Goal: Task Accomplishment & Management: Use online tool/utility

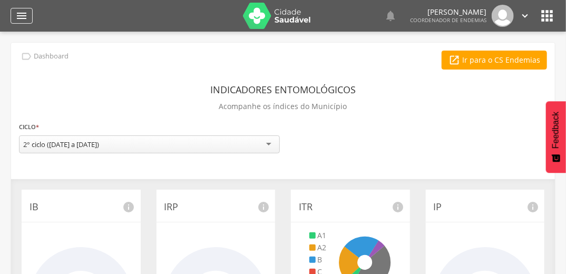
click at [25, 15] on icon "" at bounding box center [21, 15] width 13 height 13
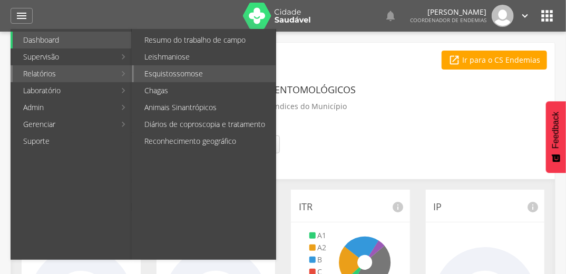
click at [132, 76] on li "Esquistossomose" at bounding box center [204, 73] width 144 height 17
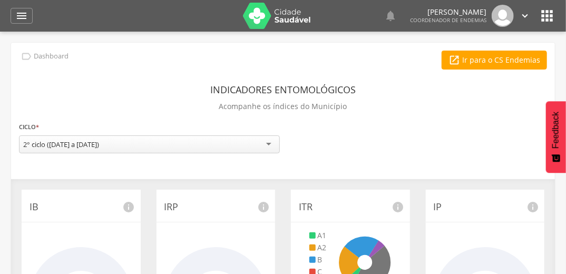
click at [48, 61] on div " Dashboard" at bounding box center [43, 57] width 49 height 12
click at [19, 17] on icon "" at bounding box center [21, 15] width 13 height 13
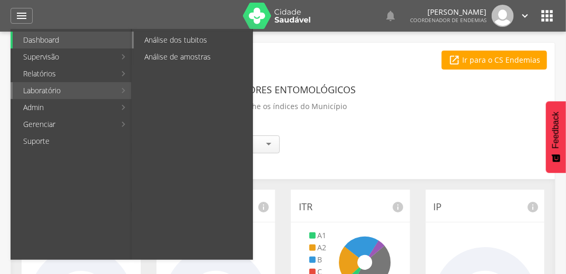
click at [175, 44] on link "Análise dos tubitos" at bounding box center [193, 40] width 118 height 17
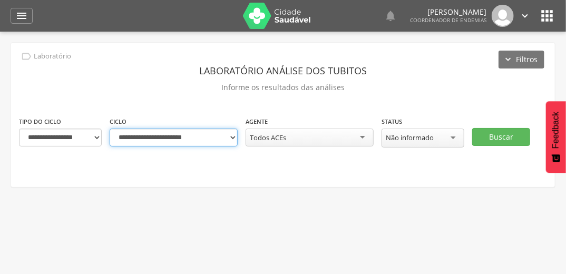
click at [232, 139] on select "**********" at bounding box center [174, 137] width 128 height 18
select select "**********"
click at [110, 128] on select "**********" at bounding box center [174, 137] width 128 height 18
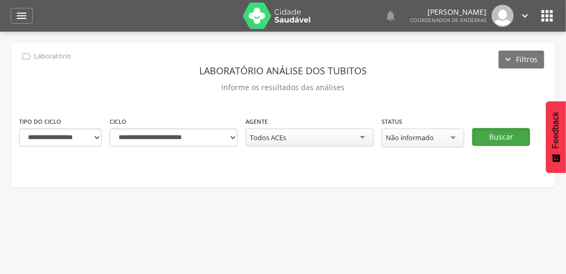
click at [494, 137] on button "Buscar" at bounding box center [501, 137] width 58 height 18
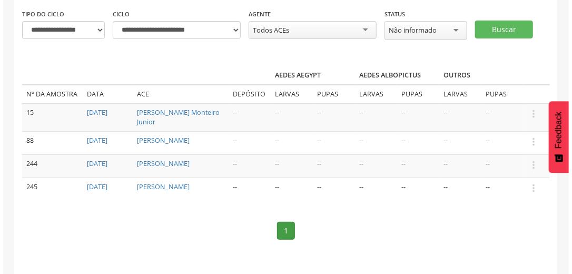
scroll to position [109, 0]
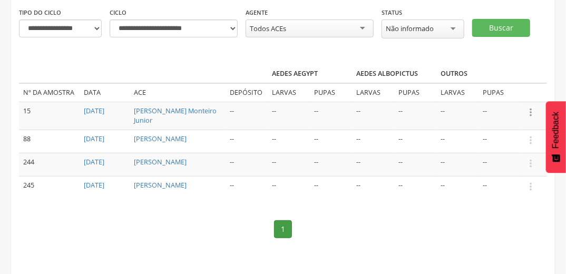
click at [530, 114] on icon "" at bounding box center [530, 112] width 12 height 12
click at [517, 97] on link "Informar resultado" at bounding box center [493, 94] width 83 height 13
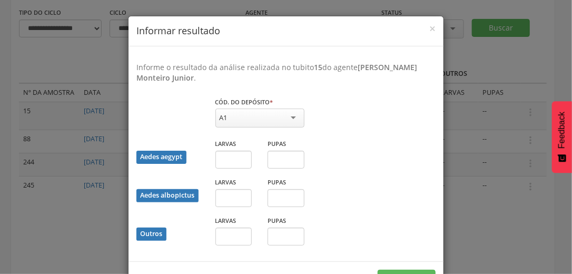
click at [289, 116] on div "A1" at bounding box center [259, 117] width 89 height 19
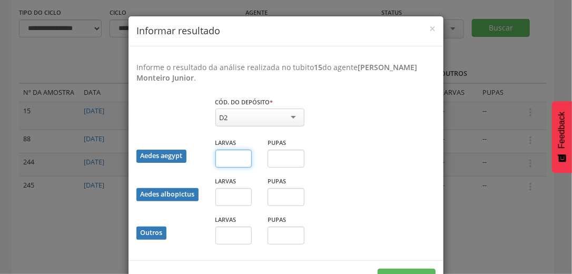
click at [230, 162] on input "text" at bounding box center [233, 159] width 37 height 18
type input "*"
click at [268, 153] on input "text" at bounding box center [286, 159] width 37 height 18
type input "*"
click at [384, 269] on button "Salvar" at bounding box center [407, 278] width 58 height 18
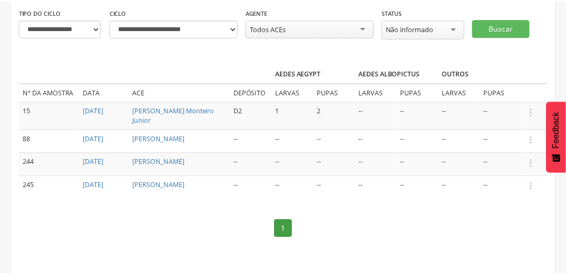
scroll to position [104, 0]
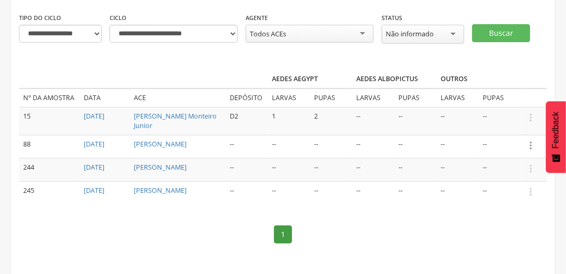
click at [530, 141] on icon "" at bounding box center [530, 146] width 12 height 12
click at [521, 124] on link "Informar resultado" at bounding box center [493, 127] width 83 height 13
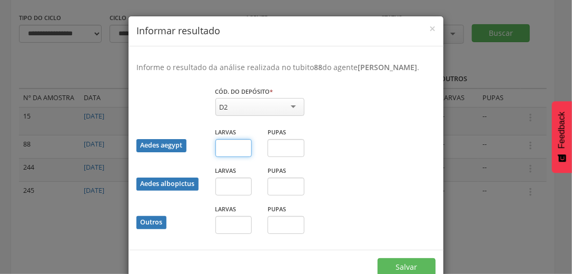
click at [227, 151] on input "text" at bounding box center [233, 148] width 37 height 18
type input "*"
click at [390, 268] on button "Salvar" at bounding box center [407, 267] width 58 height 18
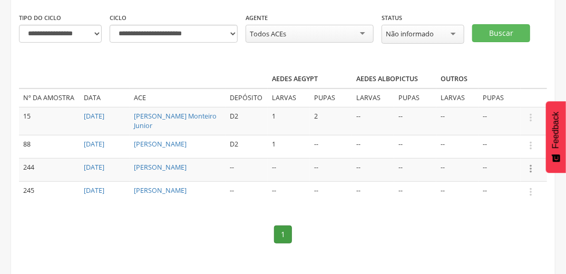
click at [531, 167] on icon "" at bounding box center [530, 169] width 12 height 12
click at [527, 150] on link "Informar resultado" at bounding box center [493, 150] width 83 height 13
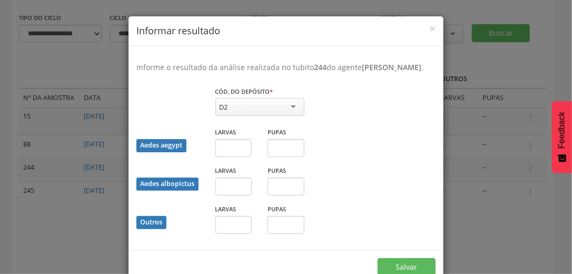
click at [293, 115] on div "D2" at bounding box center [259, 107] width 89 height 18
click at [234, 157] on input "text" at bounding box center [233, 148] width 37 height 18
type input "*"
click at [374, 268] on div "Salvar" at bounding box center [285, 267] width 315 height 34
click at [381, 269] on button "Salvar" at bounding box center [407, 267] width 58 height 18
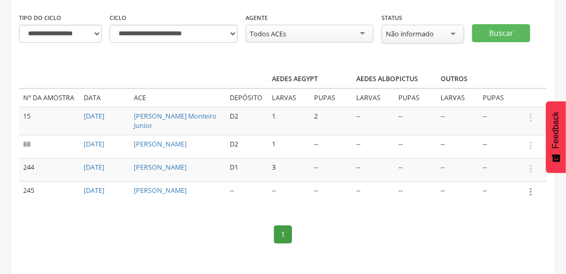
click at [530, 186] on icon "" at bounding box center [530, 192] width 12 height 12
click at [522, 174] on link "Informar resultado" at bounding box center [493, 173] width 83 height 13
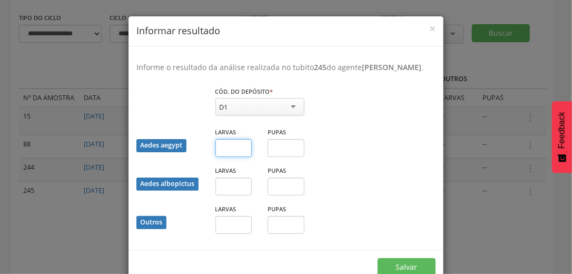
click at [229, 150] on input "text" at bounding box center [233, 148] width 37 height 18
type input "*"
click at [390, 170] on html " Dashboard Supervisão Ranking Aplicativo desatualizado Última sincronização Ma…" at bounding box center [286, 33] width 572 height 274
click at [390, 269] on button "Salvar" at bounding box center [407, 267] width 58 height 18
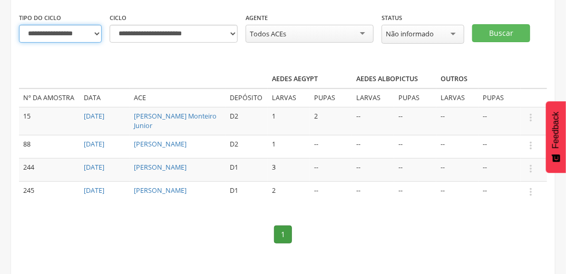
click at [96, 33] on select "**********" at bounding box center [60, 34] width 83 height 18
select select "*"
click at [19, 25] on select "**********" at bounding box center [60, 34] width 83 height 18
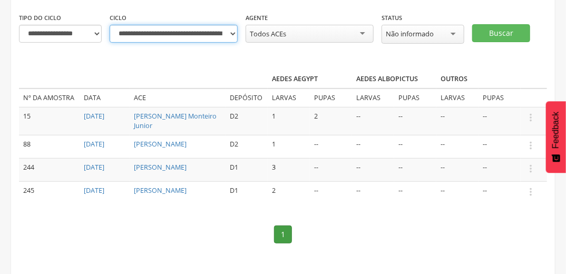
click at [233, 34] on select "**********" at bounding box center [174, 34] width 128 height 18
select select "**********"
click at [110, 25] on select "**********" at bounding box center [174, 34] width 128 height 18
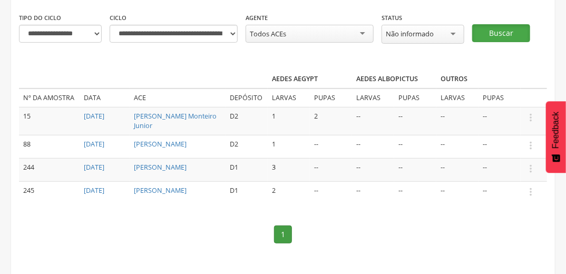
click at [511, 29] on button "Buscar" at bounding box center [501, 33] width 58 height 18
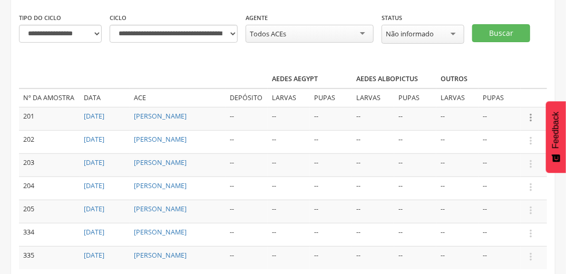
click at [531, 116] on icon "" at bounding box center [530, 118] width 12 height 12
click at [499, 96] on link "Informar resultado" at bounding box center [493, 99] width 83 height 13
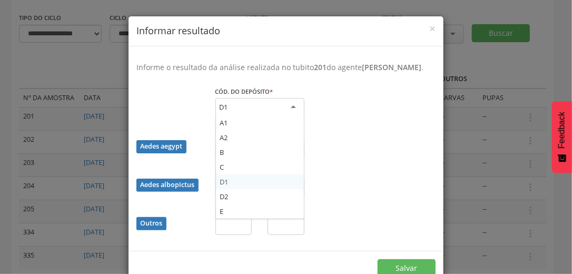
click at [293, 114] on div "D1" at bounding box center [259, 107] width 89 height 19
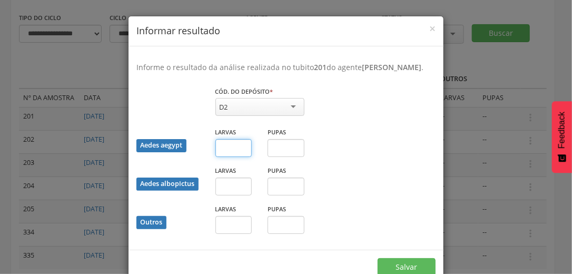
click at [220, 157] on input "text" at bounding box center [233, 148] width 37 height 18
type input "*"
click at [380, 268] on button "Salvar" at bounding box center [407, 267] width 58 height 18
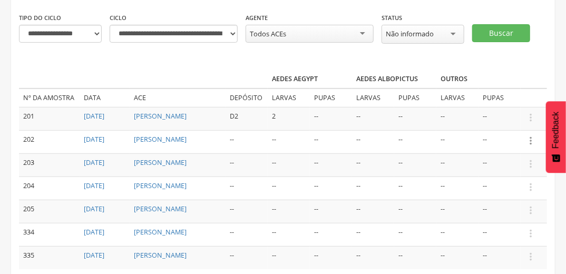
click at [532, 136] on icon "" at bounding box center [530, 141] width 12 height 12
click at [522, 124] on link "Informar resultado" at bounding box center [493, 122] width 83 height 13
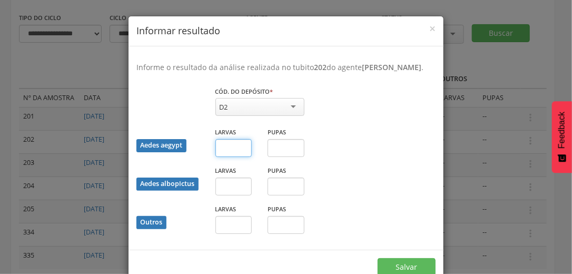
click at [223, 157] on input "text" at bounding box center [233, 148] width 37 height 18
type input "*"
click at [386, 270] on button "Salvar" at bounding box center [407, 267] width 58 height 18
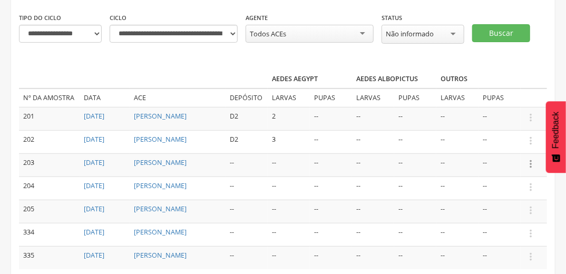
click at [531, 158] on icon "" at bounding box center [530, 164] width 12 height 12
click at [518, 140] on link "Informar resultado" at bounding box center [493, 146] width 83 height 13
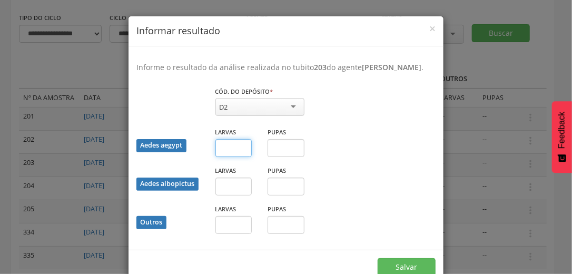
click at [227, 156] on input "text" at bounding box center [233, 148] width 37 height 18
type input "*"
click at [220, 194] on input "text" at bounding box center [233, 186] width 37 height 18
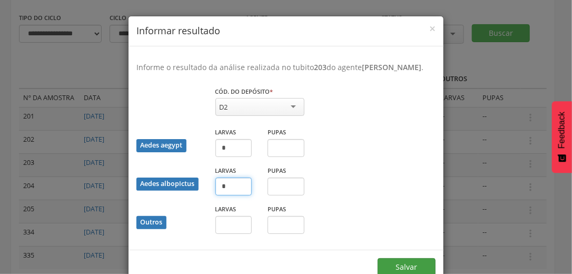
type input "*"
click at [384, 269] on button "Salvar" at bounding box center [407, 267] width 58 height 18
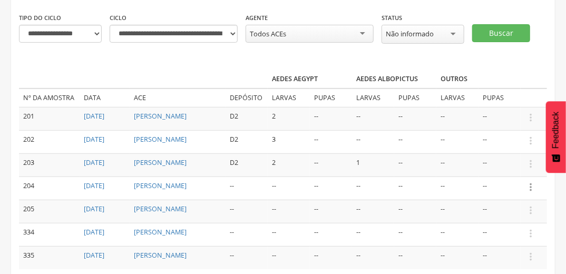
click at [530, 186] on icon "" at bounding box center [530, 187] width 12 height 12
click at [505, 163] on link "Informar resultado" at bounding box center [493, 169] width 83 height 13
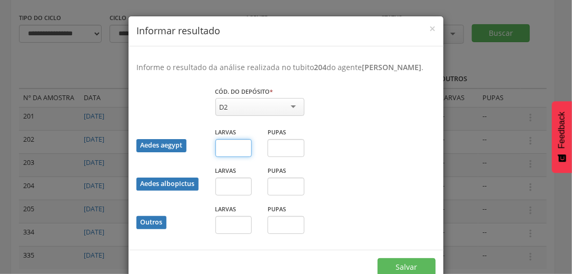
click at [224, 157] on input "text" at bounding box center [233, 148] width 37 height 18
type input "*"
click at [380, 269] on button "Salvar" at bounding box center [407, 267] width 58 height 18
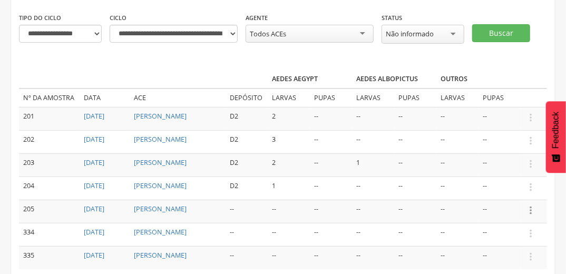
click at [531, 206] on icon "" at bounding box center [530, 210] width 12 height 12
click at [527, 192] on link "Informar resultado" at bounding box center [493, 192] width 83 height 13
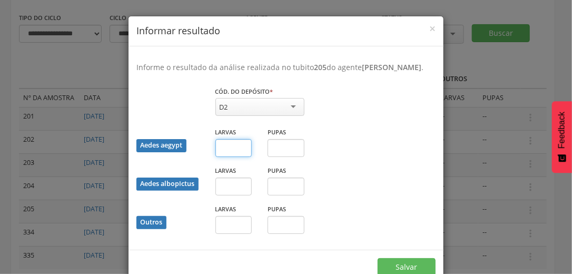
click at [223, 157] on input "text" at bounding box center [233, 148] width 37 height 18
type input "*"
click at [391, 270] on button "Salvar" at bounding box center [407, 267] width 58 height 18
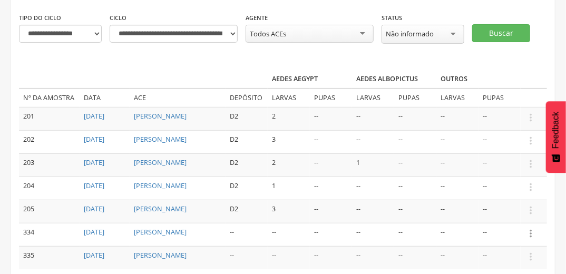
click at [531, 229] on icon "" at bounding box center [530, 233] width 12 height 12
click at [520, 212] on link "Informar resultado" at bounding box center [493, 215] width 83 height 13
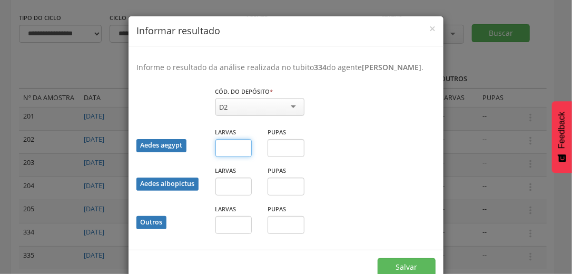
click at [230, 157] on input "text" at bounding box center [233, 148] width 37 height 18
type input "*"
click at [270, 157] on input "text" at bounding box center [286, 148] width 37 height 18
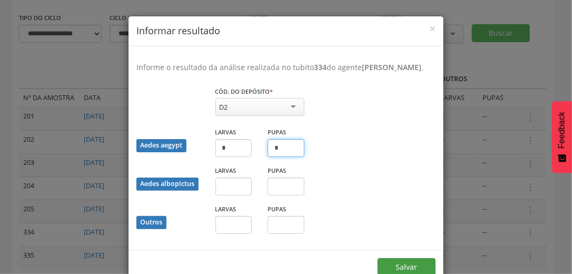
type input "*"
click at [401, 270] on button "Salvar" at bounding box center [407, 267] width 58 height 18
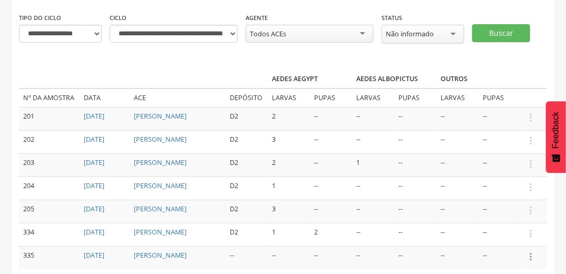
click at [530, 253] on icon "" at bounding box center [530, 257] width 12 height 12
click at [510, 238] on link "Informar resultado" at bounding box center [493, 238] width 83 height 13
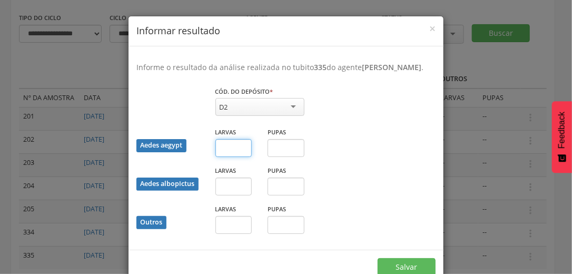
click at [230, 157] on input "text" at bounding box center [233, 148] width 37 height 18
type input "*"
click at [230, 194] on input "text" at bounding box center [233, 186] width 37 height 18
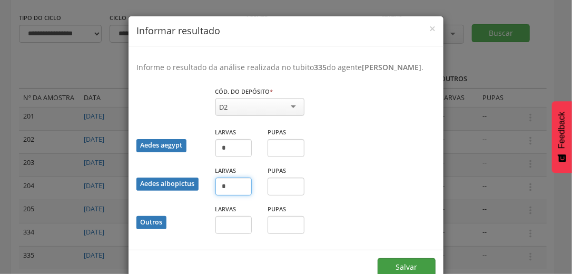
type input "*"
click at [382, 269] on button "Salvar" at bounding box center [407, 267] width 58 height 18
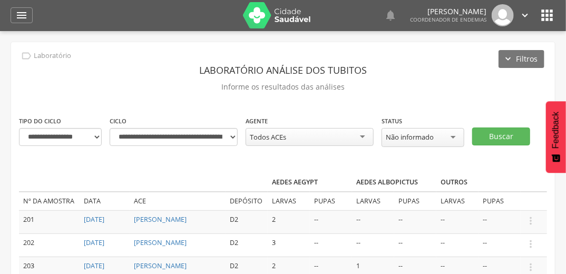
scroll to position [0, 0]
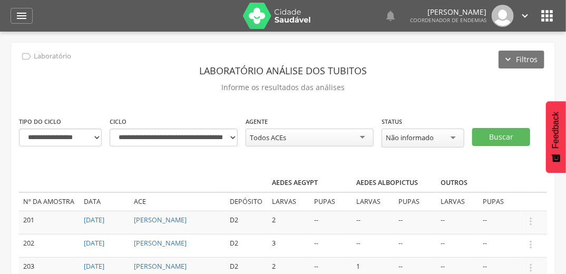
click at [546, 11] on icon "" at bounding box center [546, 15] width 17 height 17
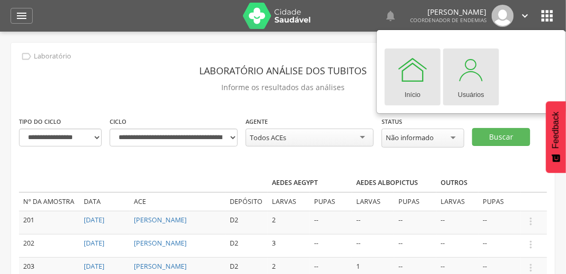
click at [477, 71] on div at bounding box center [471, 70] width 32 height 32
